Goal: Check status: Check status

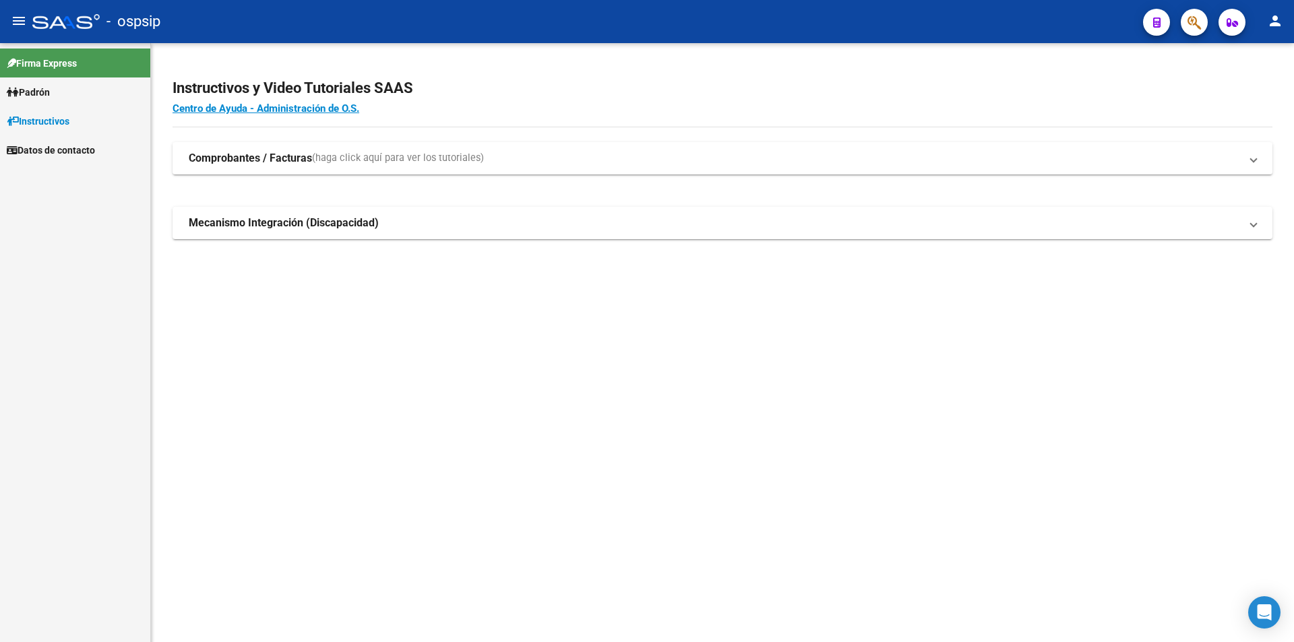
click at [36, 83] on link "Padrón" at bounding box center [75, 92] width 150 height 29
click at [53, 122] on link "Afiliados Empadronados" at bounding box center [75, 120] width 150 height 29
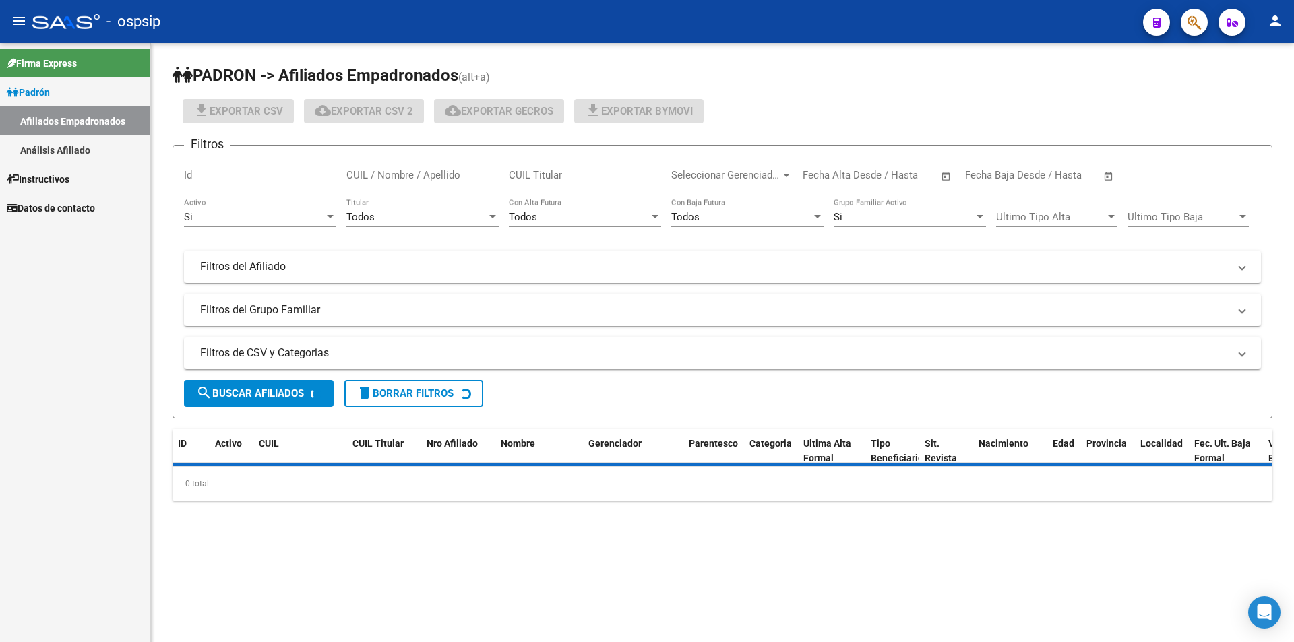
click at [64, 150] on link "Análisis Afiliado" at bounding box center [75, 149] width 150 height 29
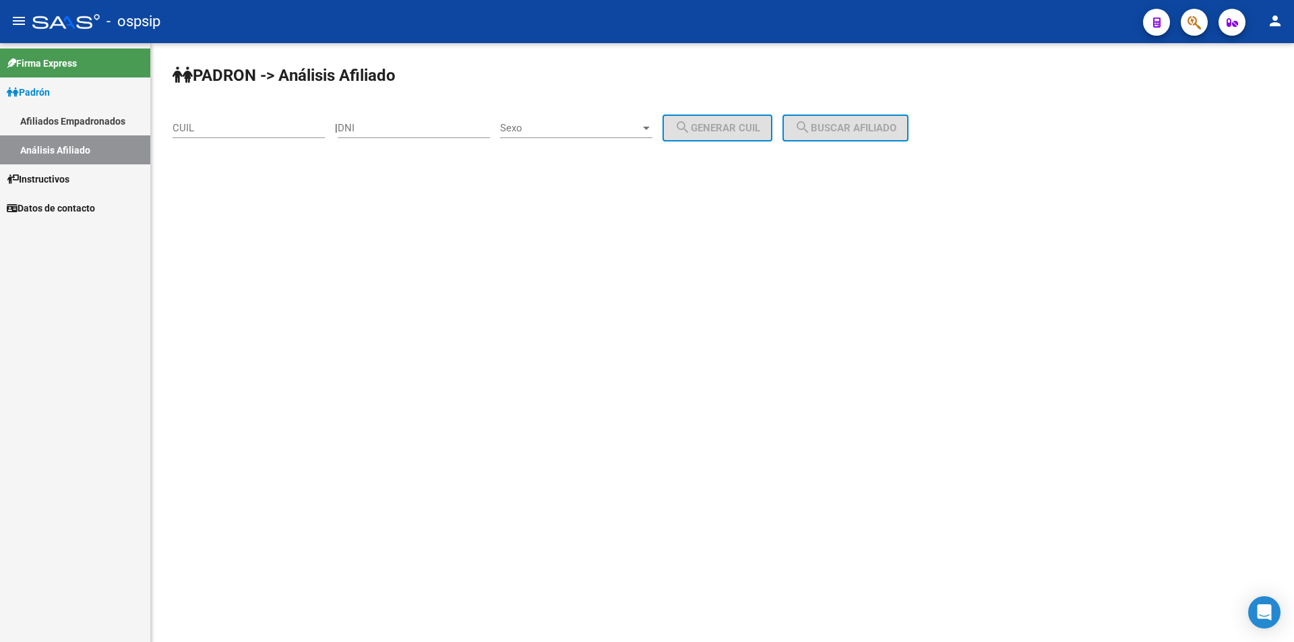
click at [234, 131] on input "CUIL" at bounding box center [249, 128] width 152 height 12
drag, startPoint x: 234, startPoint y: 131, endPoint x: 183, endPoint y: 127, distance: 51.4
click at [183, 127] on input "CUIL" at bounding box center [249, 128] width 152 height 12
type input "20-17029012-8"
click at [877, 131] on span "search Buscar afiliado" at bounding box center [846, 128] width 102 height 12
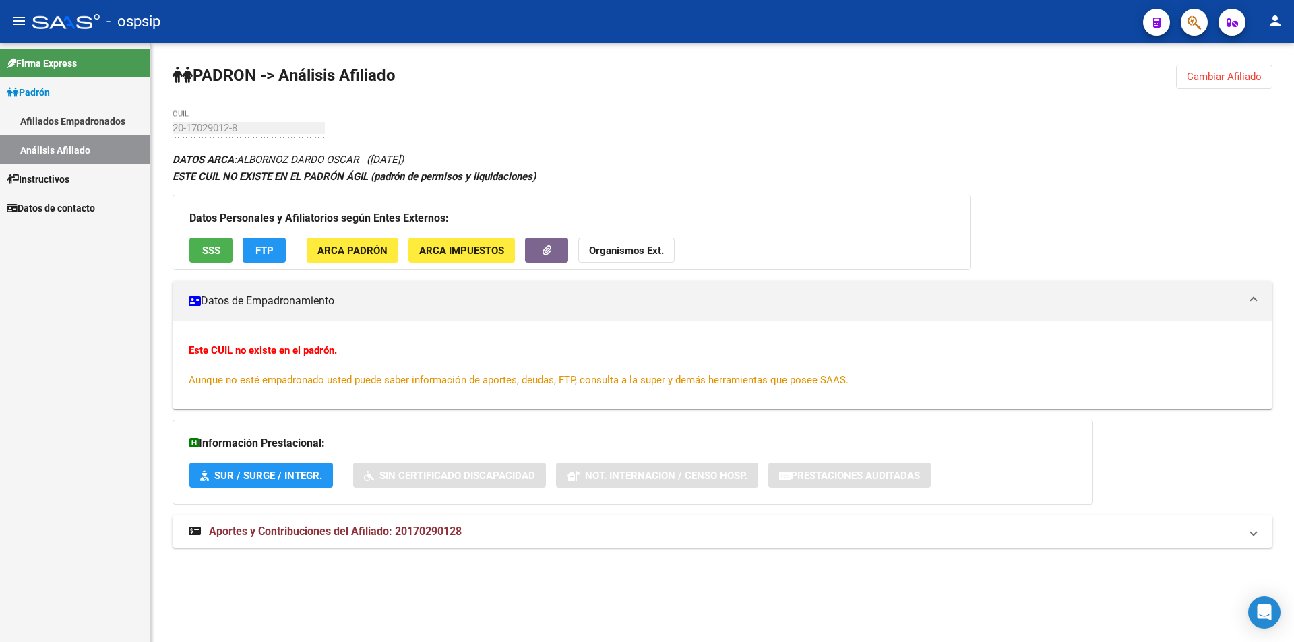
click at [213, 251] on span "SSS" at bounding box center [211, 251] width 18 height 12
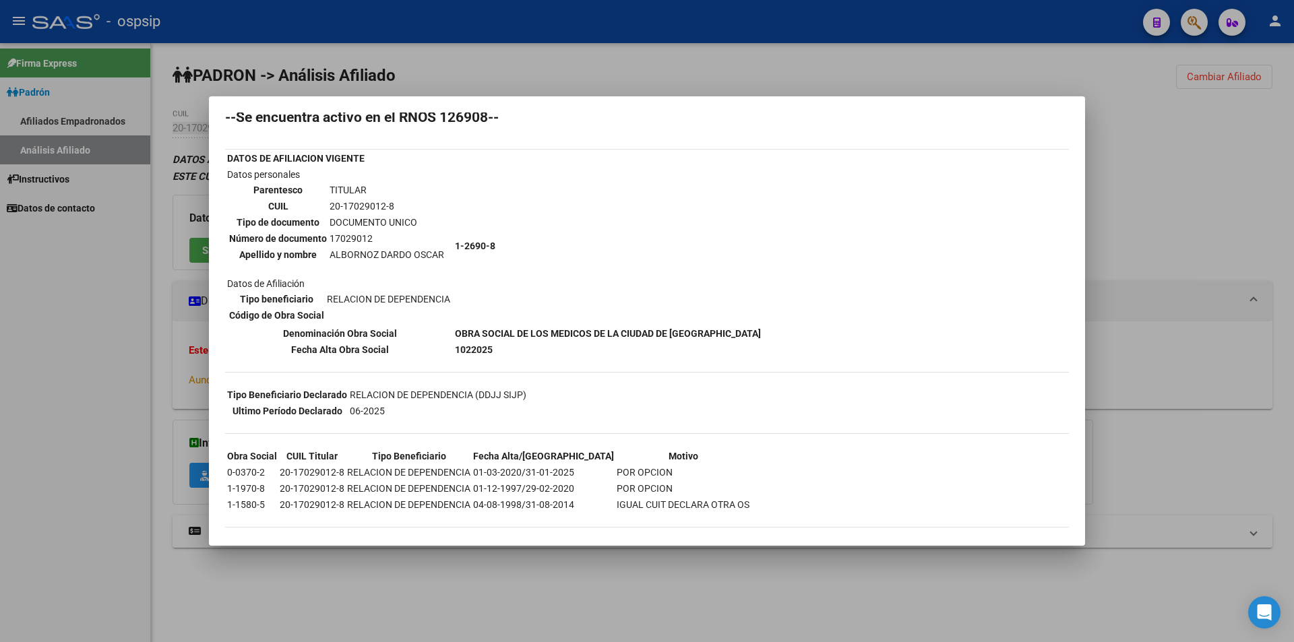
scroll to position [51, 0]
